Goal: Information Seeking & Learning: Learn about a topic

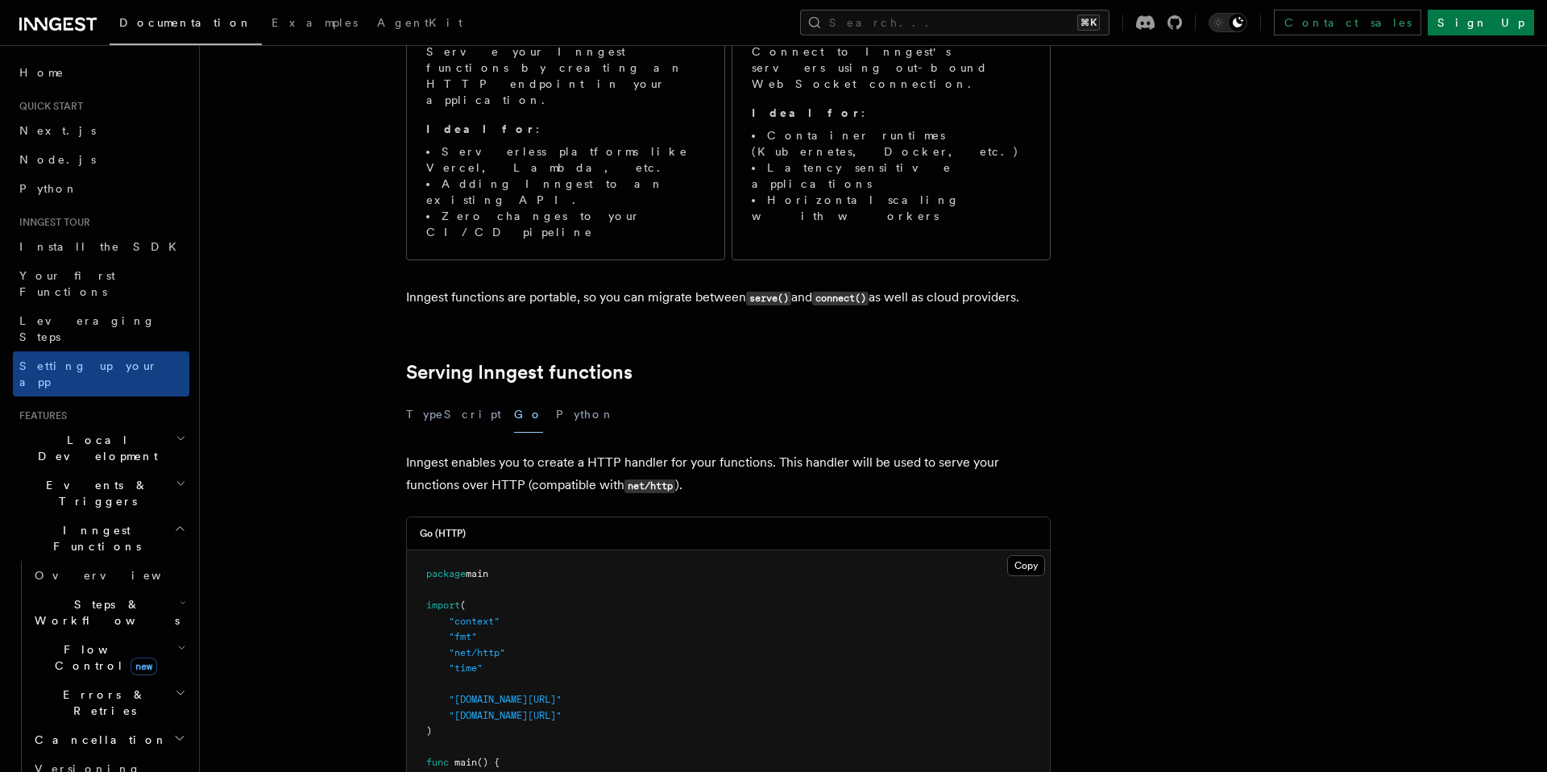
scroll to position [513, 0]
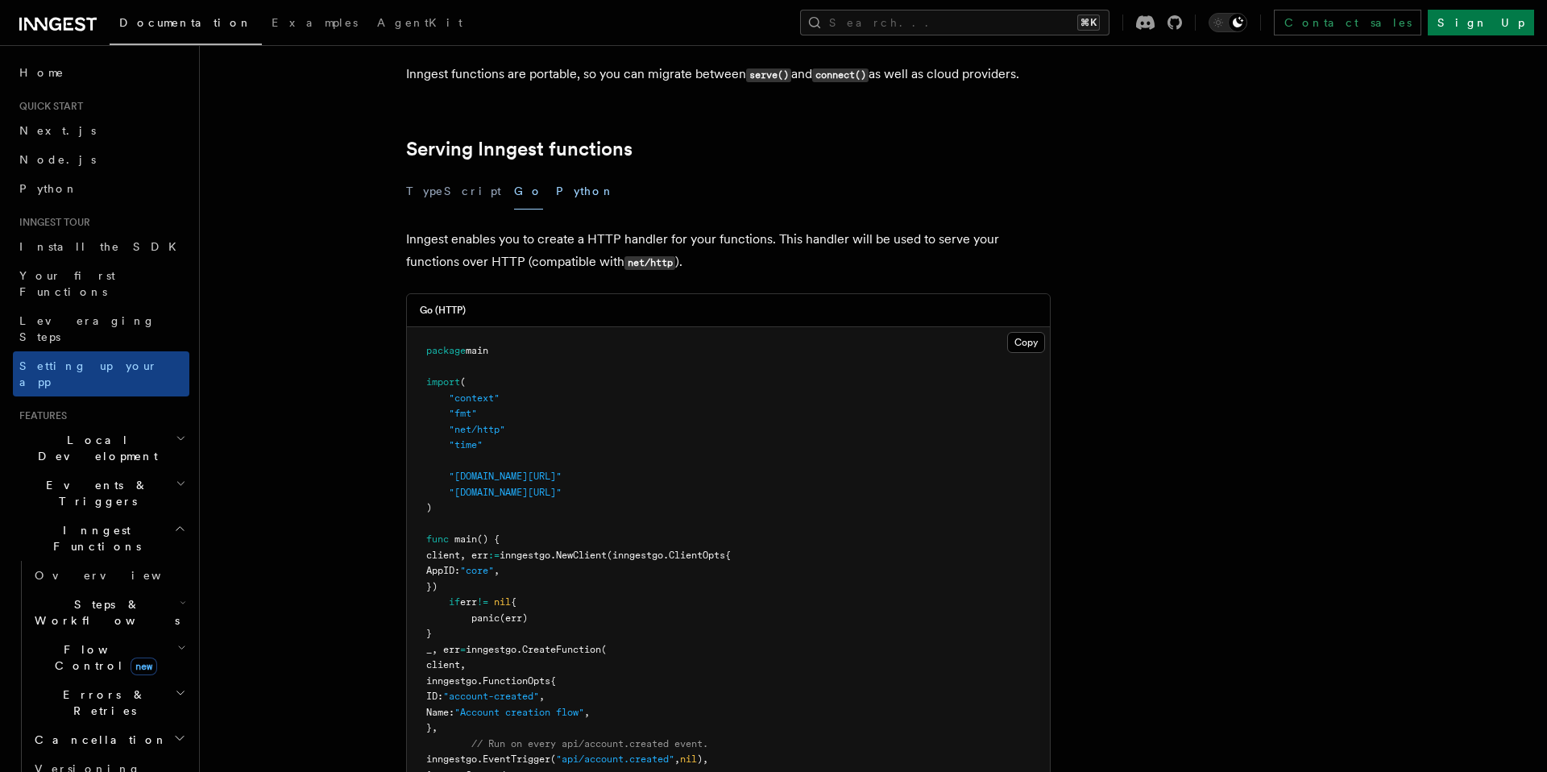
click at [556, 173] on button "Python" at bounding box center [585, 191] width 59 height 36
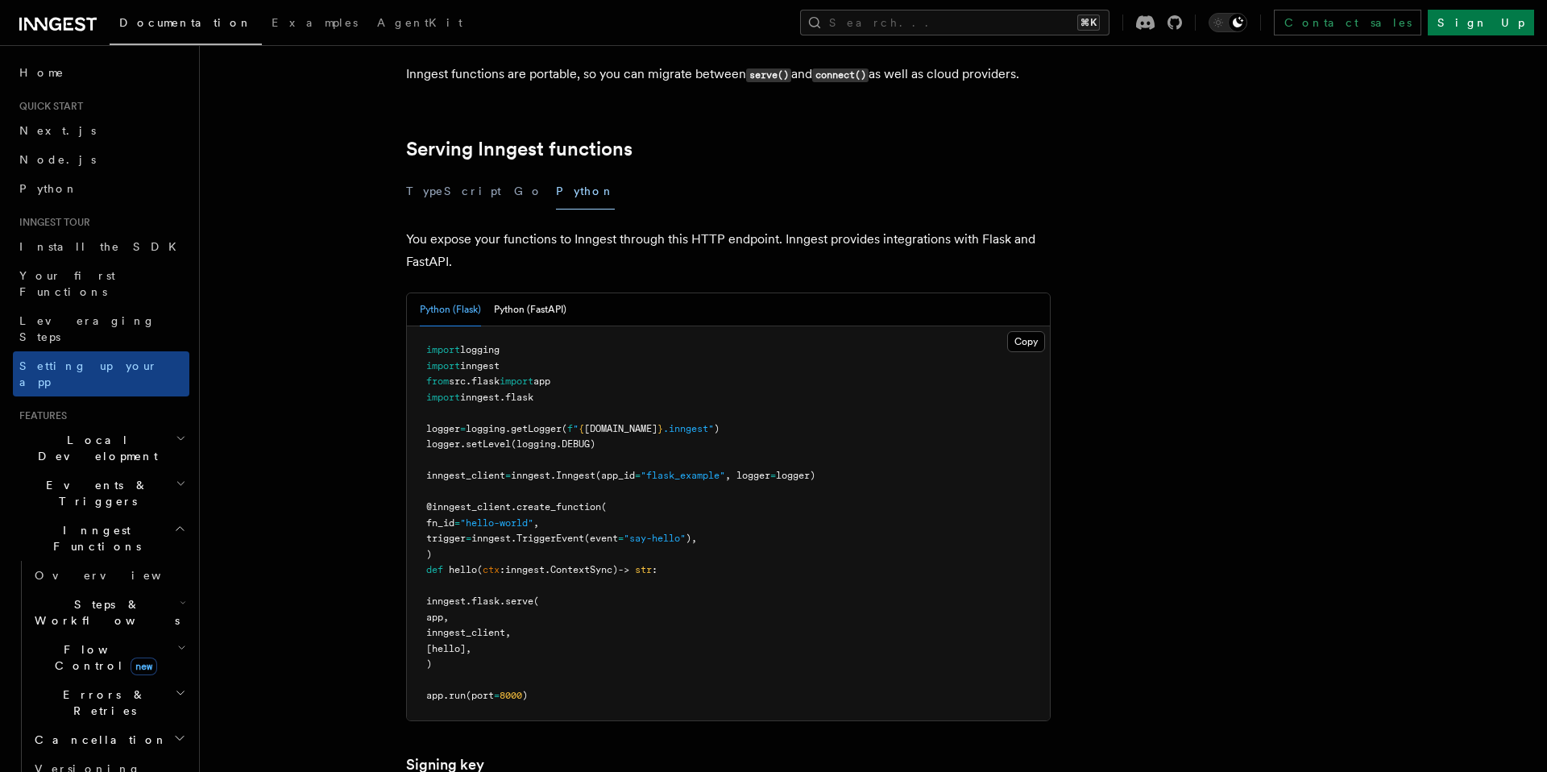
click at [569, 293] on div "Python (Flask) Python (FastAPI)" at bounding box center [728, 309] width 643 height 33
click at [555, 293] on button "Python (FastAPI)" at bounding box center [530, 309] width 73 height 33
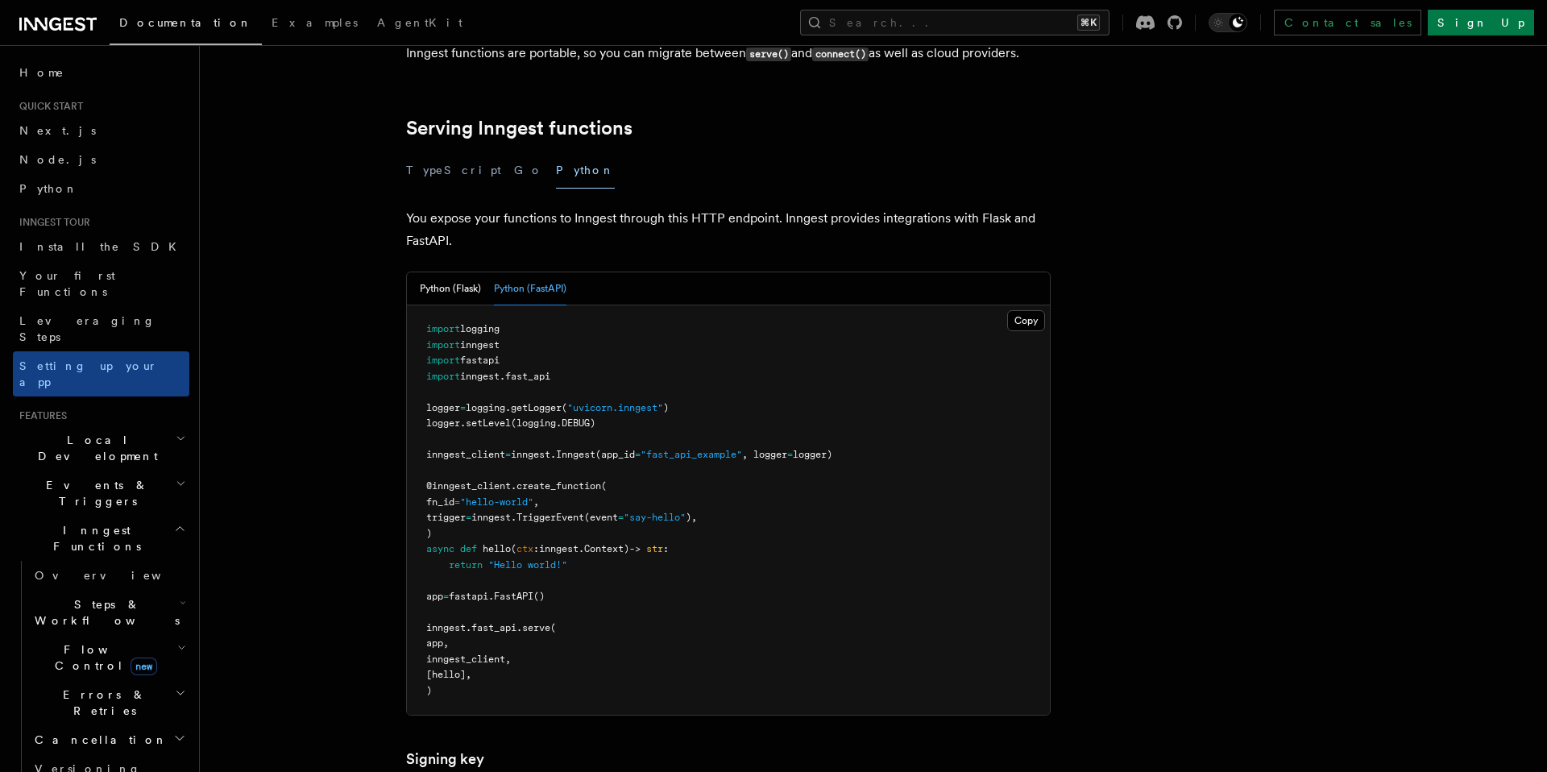
scroll to position [152, 0]
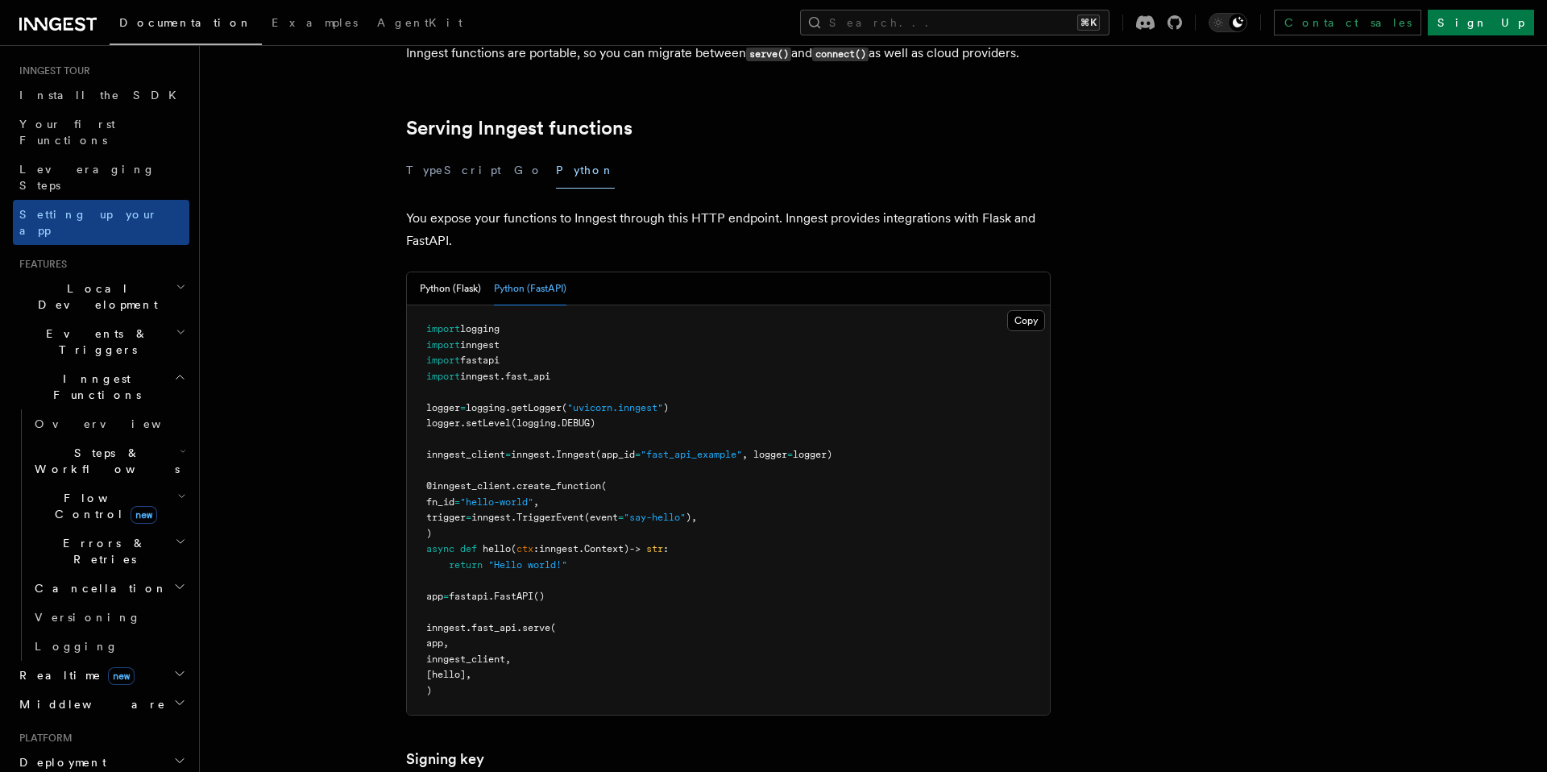
click at [133, 748] on h2 "Deployment" at bounding box center [101, 762] width 177 height 29
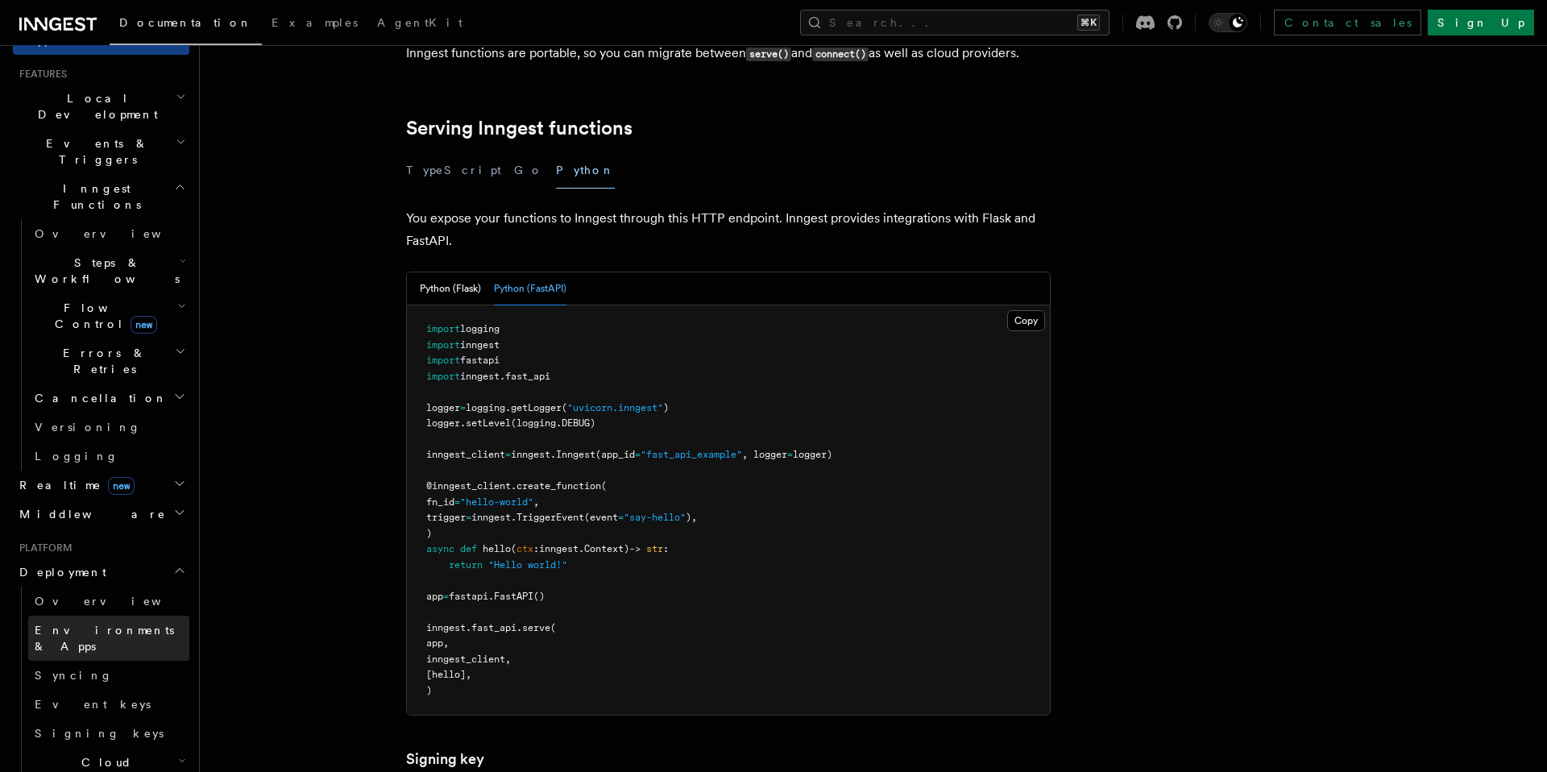
scroll to position [259, 0]
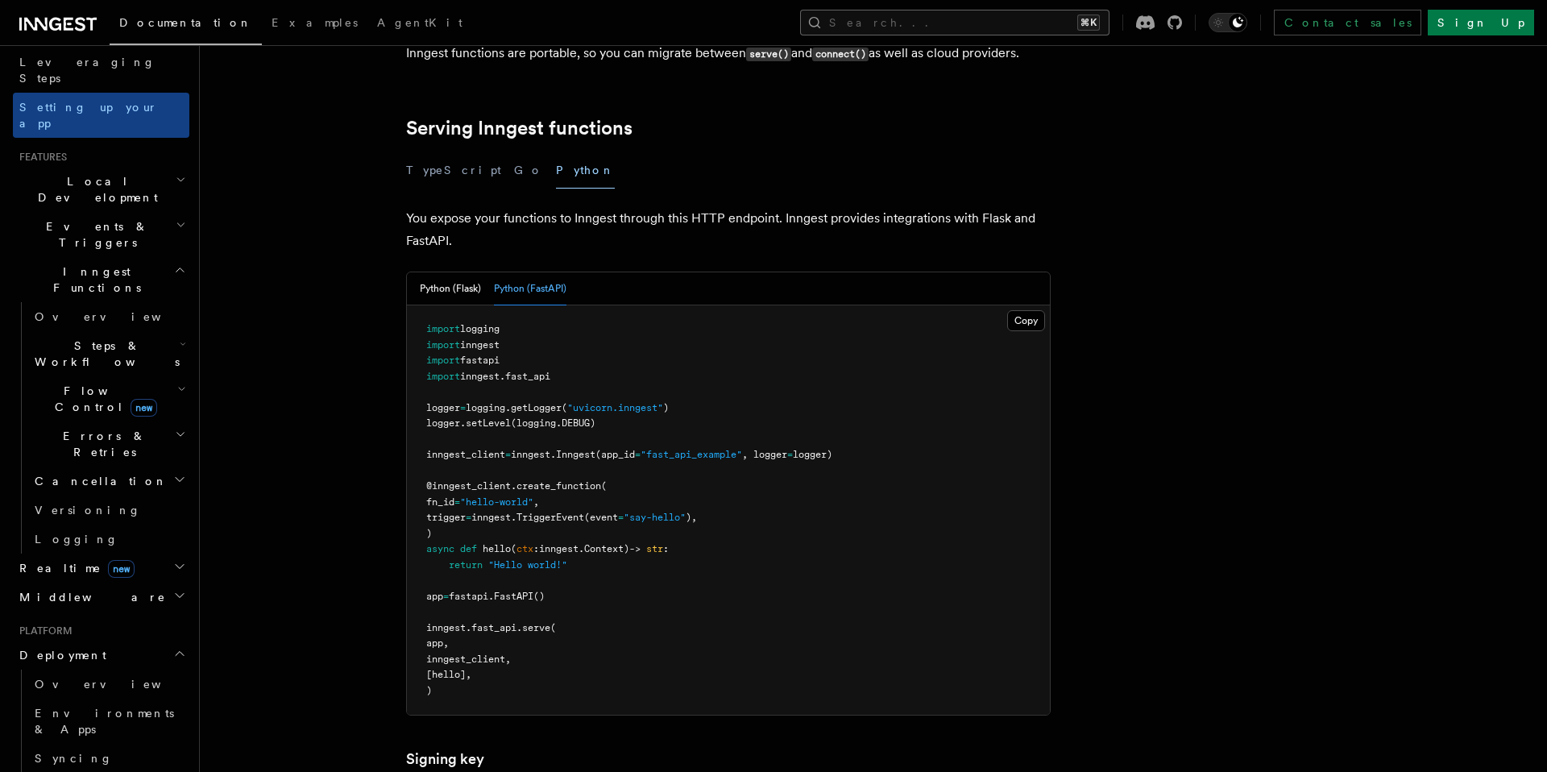
click at [1070, 22] on button "Search... ⌘K" at bounding box center [954, 23] width 309 height 26
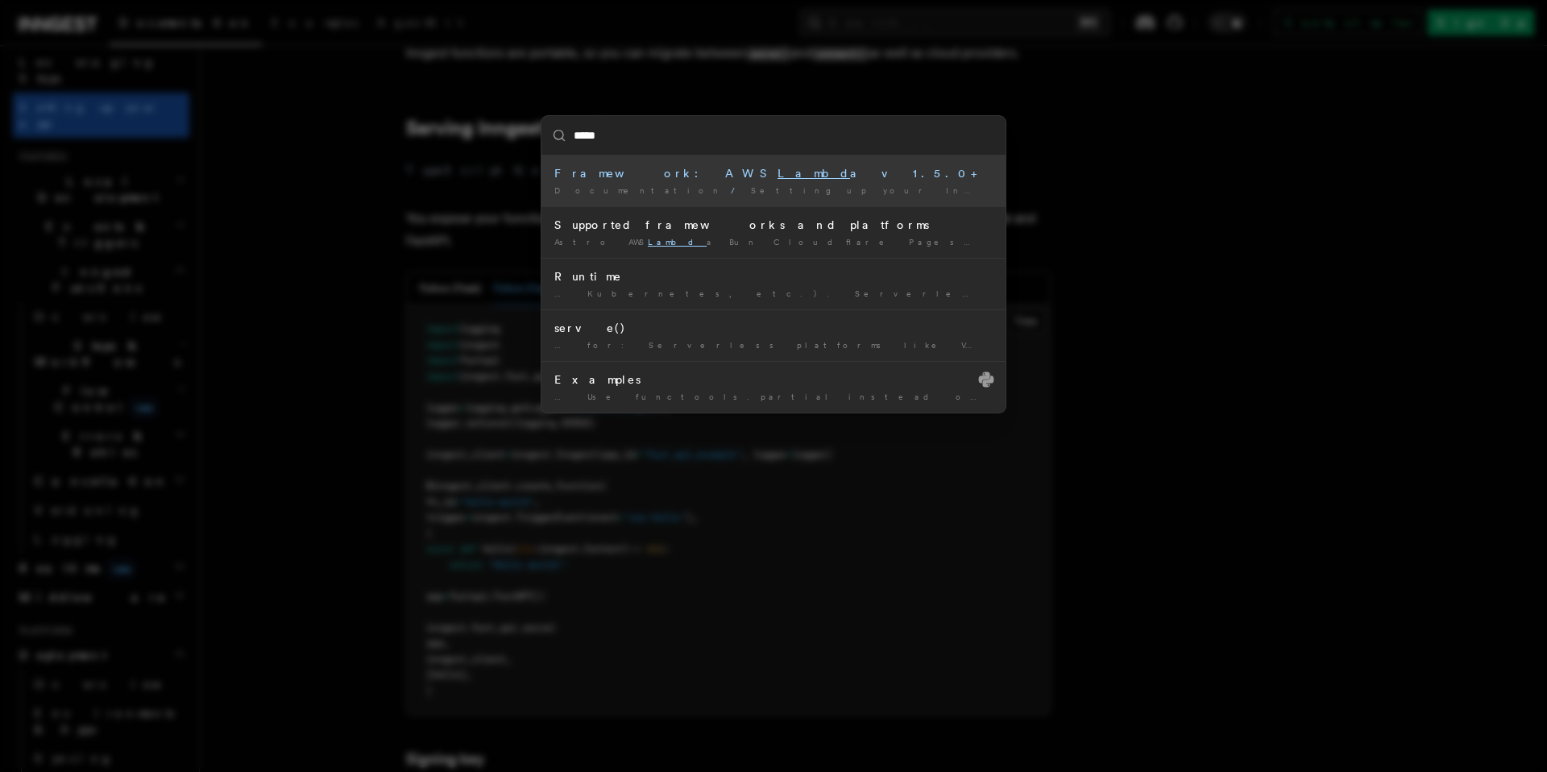
type input "******"
click at [1092, 193] on span "Supported frameworks and platforms" at bounding box center [1292, 190] width 401 height 10
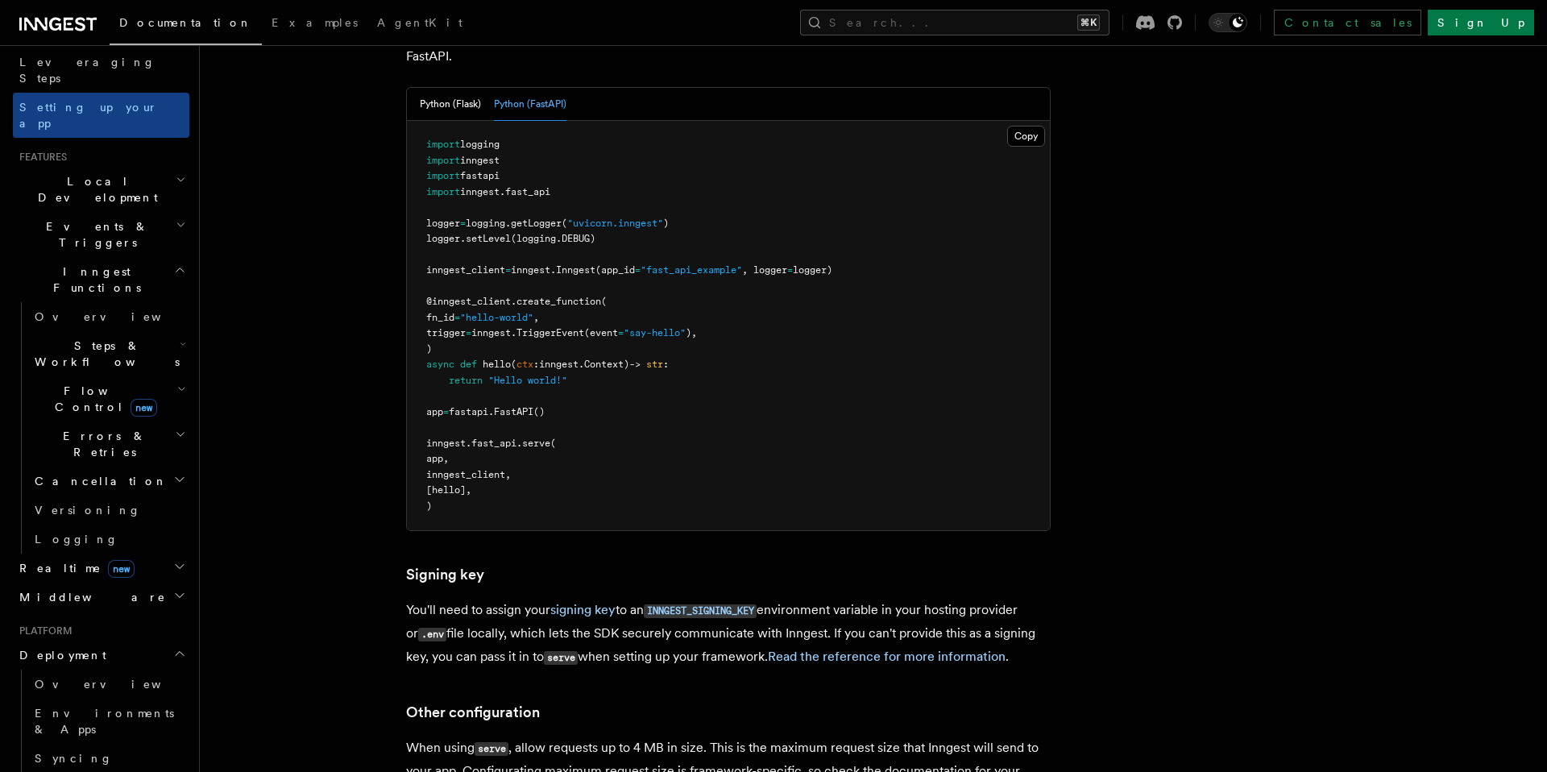
scroll to position [617, 0]
